Goal: Information Seeking & Learning: Learn about a topic

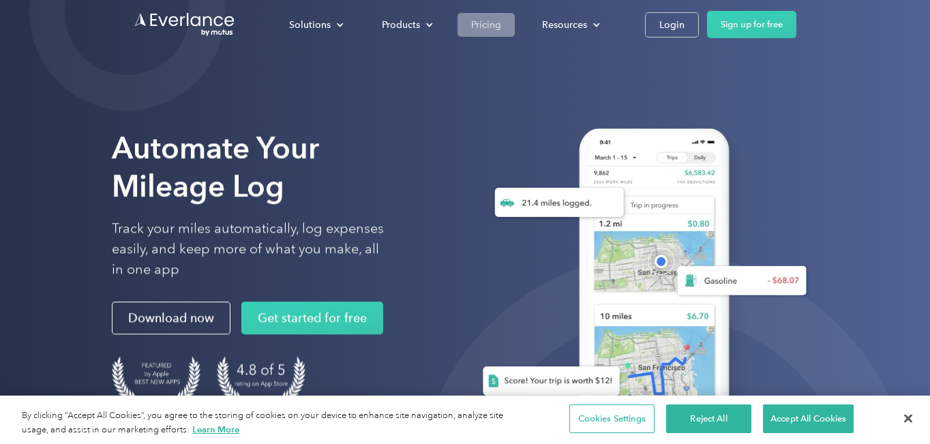
click at [485, 23] on div "Pricing" at bounding box center [486, 24] width 30 height 17
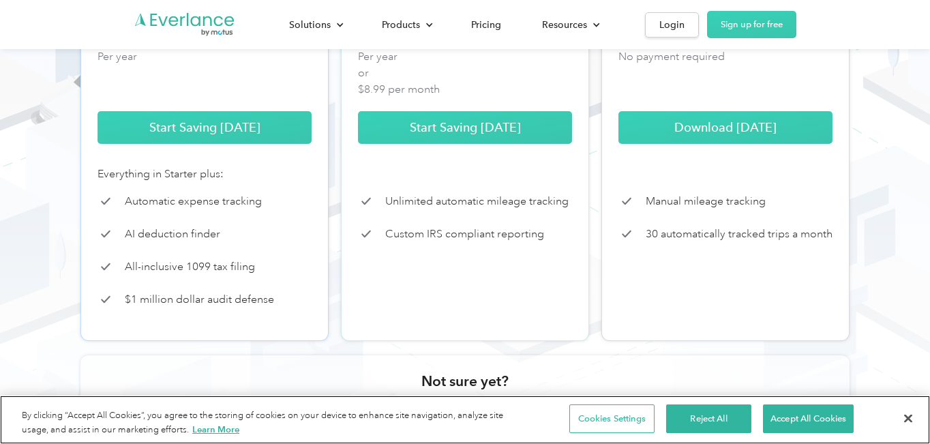
scroll to position [346, 0]
